Goal: Task Accomplishment & Management: Use online tool/utility

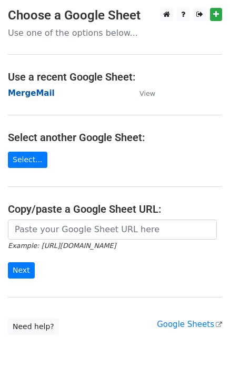
click at [32, 95] on strong "MergeMail" at bounding box center [31, 93] width 47 height 9
click at [42, 95] on strong "MergeMail" at bounding box center [31, 93] width 47 height 9
click at [34, 94] on strong "MergeMail" at bounding box center [31, 93] width 47 height 9
click at [43, 95] on strong "MergeMail" at bounding box center [31, 93] width 47 height 9
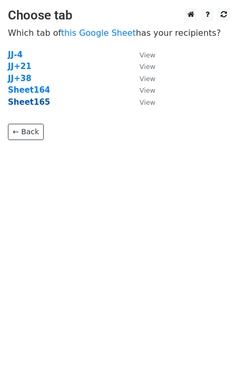
click at [29, 104] on strong "Sheet165" at bounding box center [29, 102] width 42 height 9
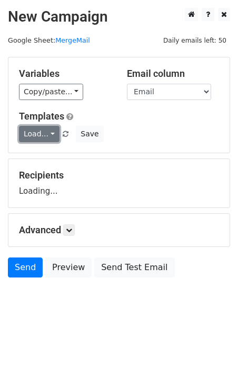
click at [36, 137] on link "Load..." at bounding box center [39, 134] width 41 height 16
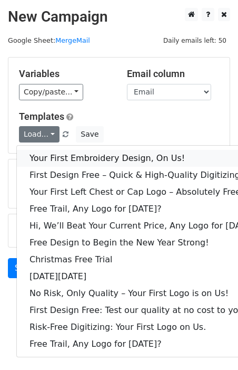
click at [59, 162] on link "Your First Embroidery Design, On Us!" at bounding box center [144, 158] width 255 height 17
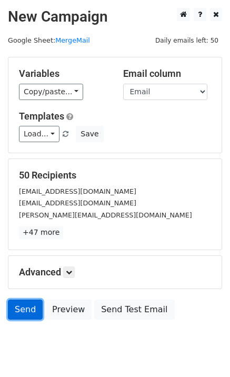
click at [24, 317] on link "Send" at bounding box center [25, 310] width 35 height 20
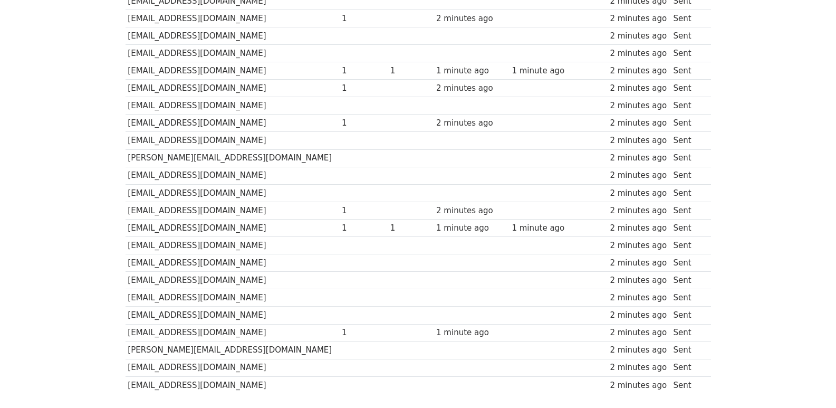
scroll to position [734, 0]
